Goal: Transaction & Acquisition: Purchase product/service

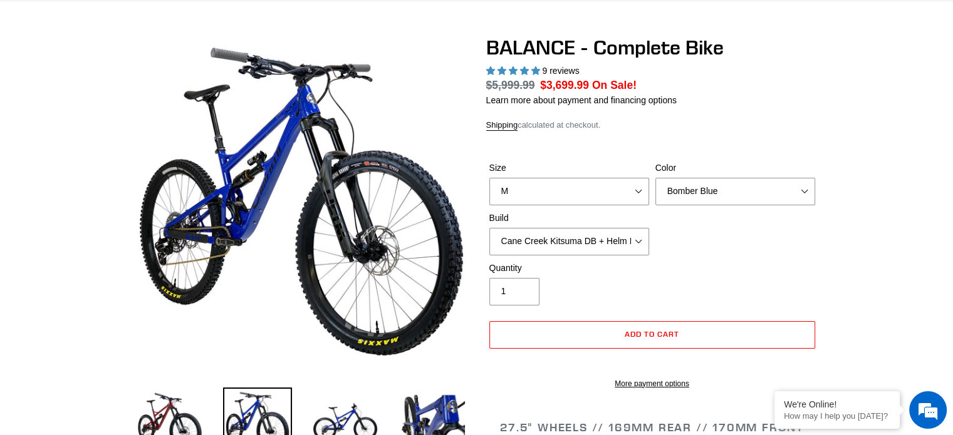
select select "highest-rating"
select select "Goat's Blood"
click at [655, 178] on select "Bomber Blue Goat's Blood Stealth Black" at bounding box center [735, 192] width 160 height 28
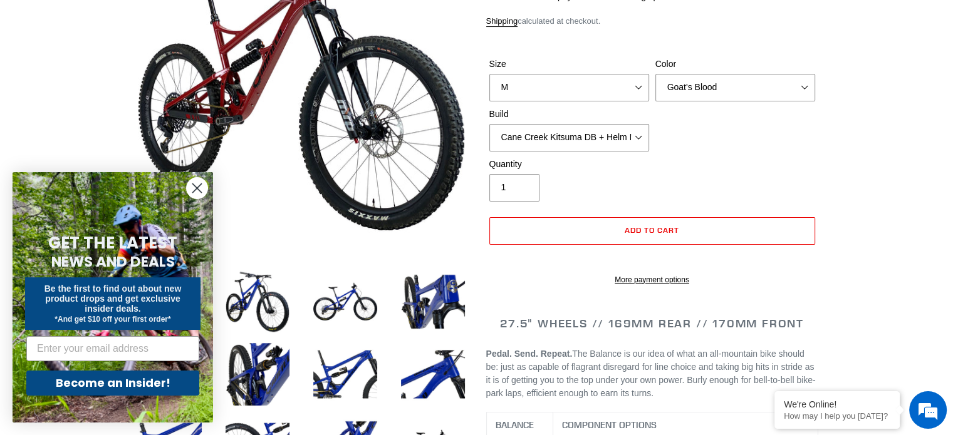
scroll to position [206, 0]
click at [639, 140] on select "Cane Creek Kitsuma DB + Helm MKII + SRAM GX Cane Creek Kitsuma DB + Helm MKII +…" at bounding box center [569, 138] width 160 height 28
select select "RockShox Vivid ULT + Zeb ULT + SRAM GX"
click at [489, 124] on select "Cane Creek Kitsuma DB + Helm MKII + SRAM GX Cane Creek Kitsuma DB + Helm MKII +…" at bounding box center [569, 138] width 160 height 28
